Goal: Task Accomplishment & Management: Manage account settings

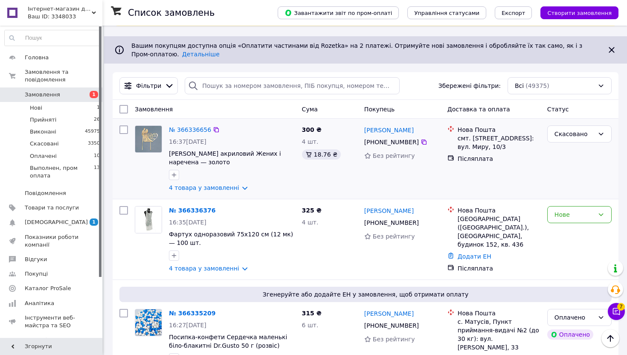
scroll to position [50, 0]
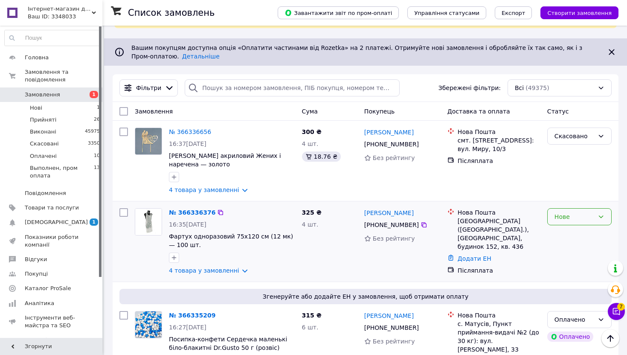
click at [569, 214] on div "Нове" at bounding box center [574, 216] width 40 height 9
click at [566, 237] on li "Прийнято" at bounding box center [579, 235] width 64 height 15
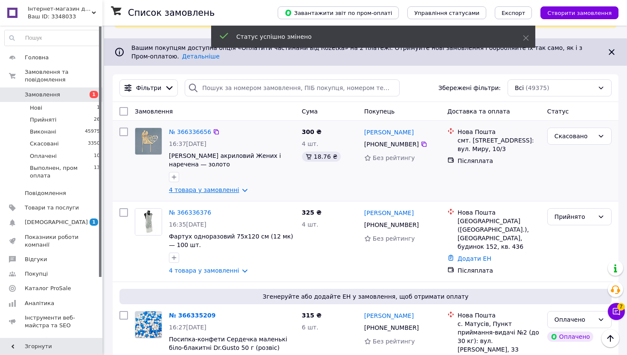
click at [224, 189] on link "4 товара у замовленні" at bounding box center [204, 189] width 70 height 7
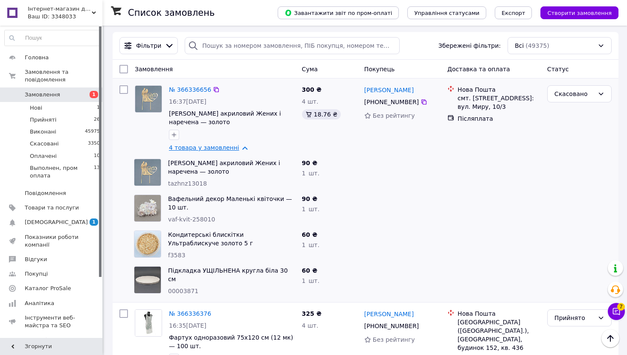
scroll to position [92, 0]
click at [220, 146] on link "4 товара у замовленні" at bounding box center [204, 147] width 70 height 7
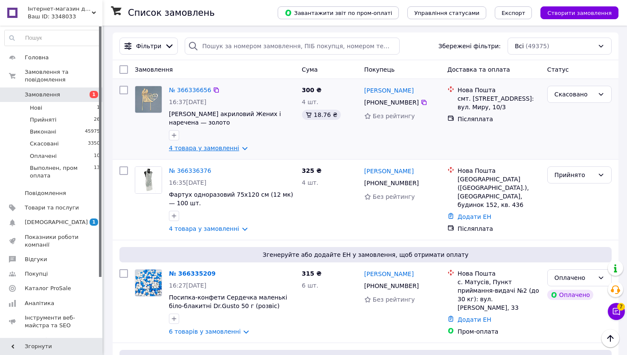
scroll to position [0, 0]
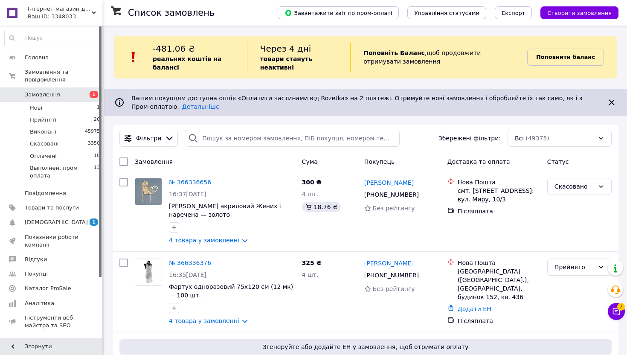
click at [563, 58] on b "Поповнити баланс" at bounding box center [565, 57] width 59 height 6
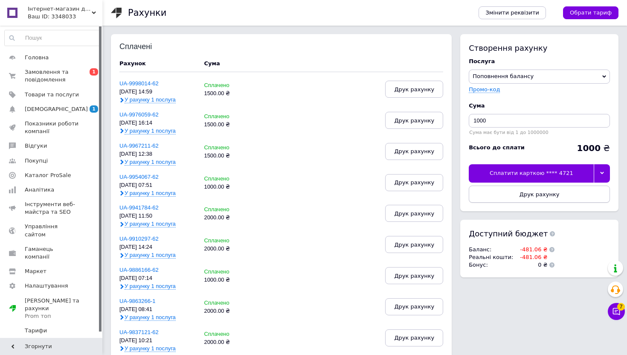
click at [540, 196] on span "Друк рахунку" at bounding box center [539, 194] width 40 height 6
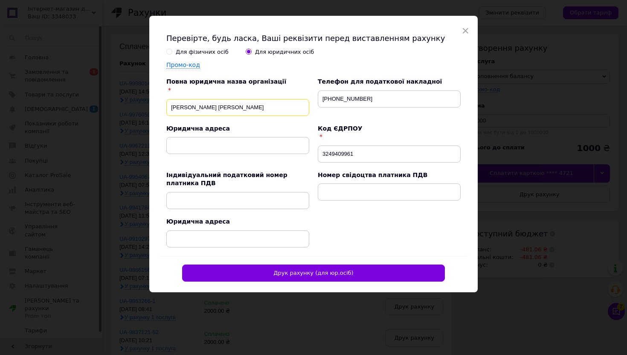
drag, startPoint x: 244, startPoint y: 108, endPoint x: 183, endPoint y: 108, distance: 61.0
click at [183, 108] on input "ФОП Скрипар Ірина Іллівна" at bounding box center [237, 107] width 143 height 17
type input "ФОП Триколич Валентина Дмитрівна"
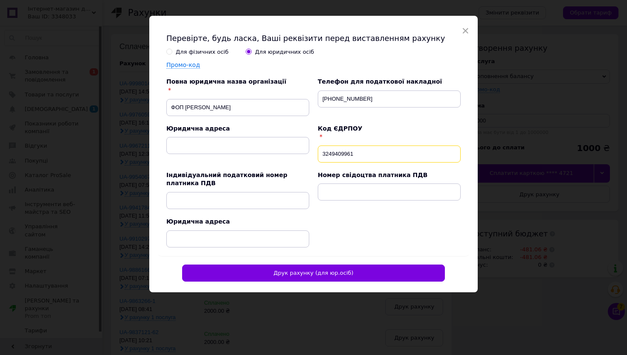
drag, startPoint x: 353, startPoint y: 157, endPoint x: 270, endPoint y: 153, distance: 83.2
click at [270, 153] on div "Для фізичних осіб Для юридичних осіб Промо-код Повна юридична назва організації…" at bounding box center [309, 145] width 303 height 203
drag, startPoint x: 372, startPoint y: 154, endPoint x: 223, endPoint y: 154, distance: 149.2
click at [223, 154] on div "Для фізичних осіб Для юридичних осіб Промо-код Повна юридична назва організації…" at bounding box center [309, 145] width 303 height 203
type input "2088409644"
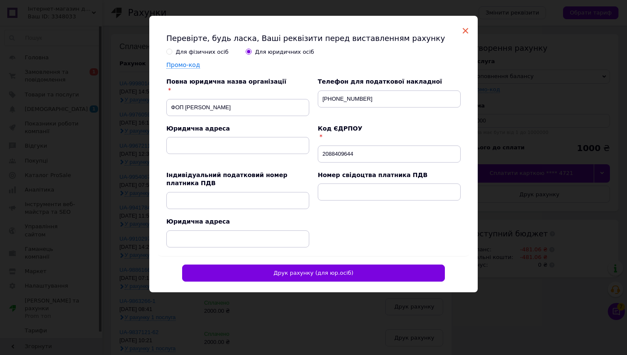
click at [463, 33] on span "×" at bounding box center [465, 30] width 8 height 14
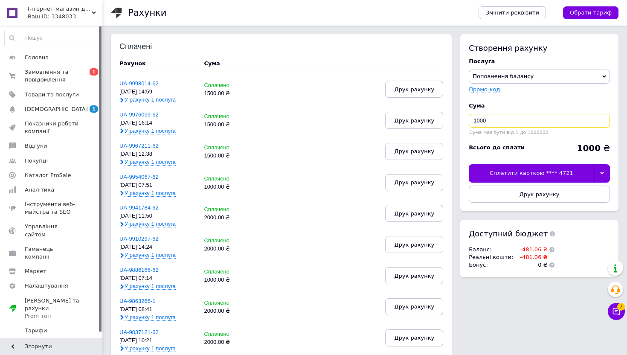
drag, startPoint x: 477, startPoint y: 124, endPoint x: 466, endPoint y: 117, distance: 12.5
click at [466, 117] on div "Створення рахунку Послуга Поповнення балансу Premium-дизайн Промо-код Cума 1000…" at bounding box center [539, 122] width 158 height 177
click at [475, 117] on input "1000" at bounding box center [538, 121] width 141 height 14
drag, startPoint x: 476, startPoint y: 120, endPoint x: 457, endPoint y: 120, distance: 19.6
click at [459, 120] on div "Створення рахунку Послуга Поповнення балансу Premium-дизайн Промо-код Cума 1000…" at bounding box center [537, 159] width 162 height 251
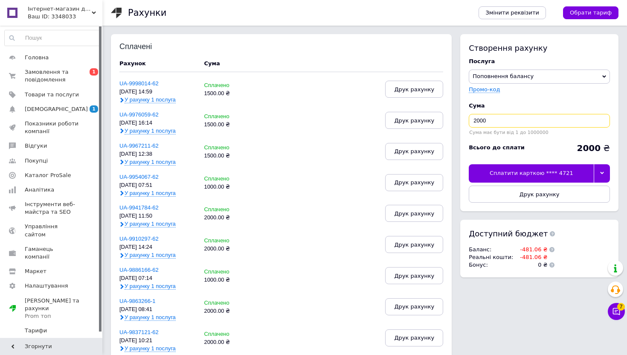
click at [475, 119] on input "2000" at bounding box center [538, 121] width 141 height 14
type input "2500"
click at [581, 192] on button "Друк рахунку" at bounding box center [538, 193] width 141 height 17
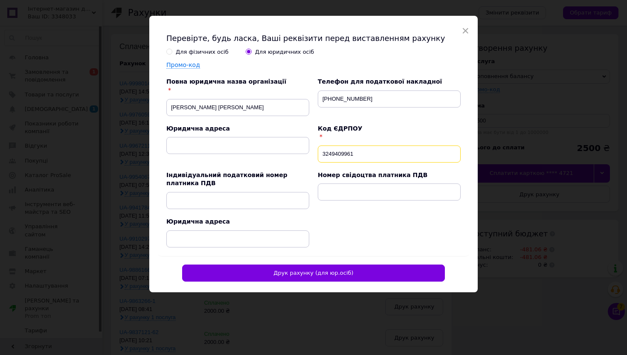
click at [367, 153] on input "3249409961" at bounding box center [389, 153] width 143 height 17
paste input "2088409644"
type input "2088409644"
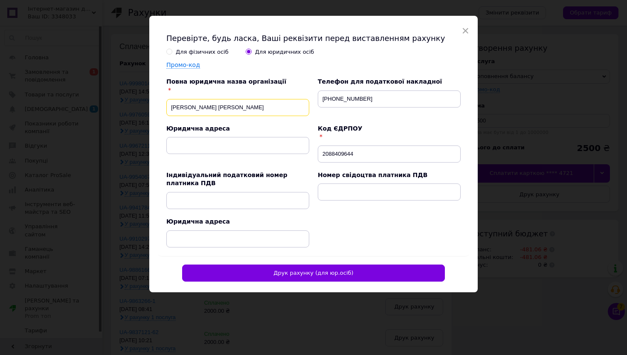
drag, startPoint x: 254, startPoint y: 109, endPoint x: 185, endPoint y: 107, distance: 69.1
click at [185, 107] on input "ФОП Скрипар Ірина Іллівна" at bounding box center [237, 107] width 143 height 17
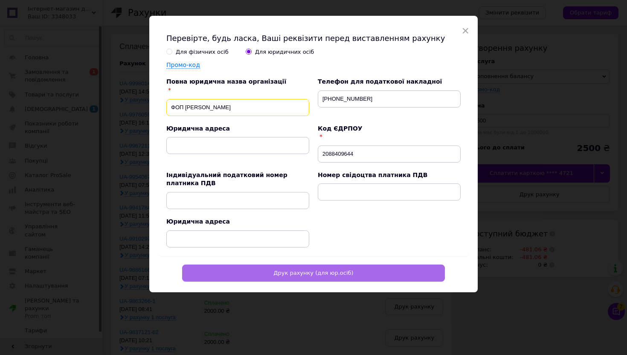
type input "ФОП Триколич Валентина Дмитрівна"
click at [337, 272] on span "Друк рахунку (для юр.осіб)" at bounding box center [313, 272] width 80 height 6
